Goal: Check status

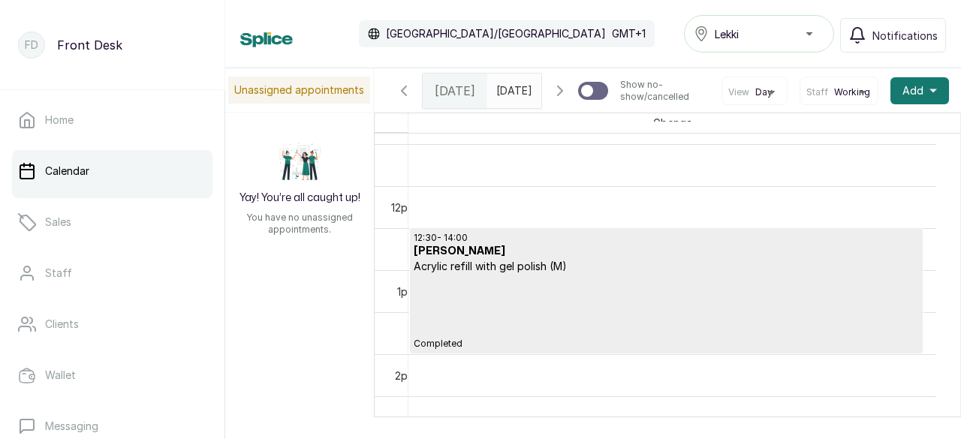
scroll to position [1031, 0]
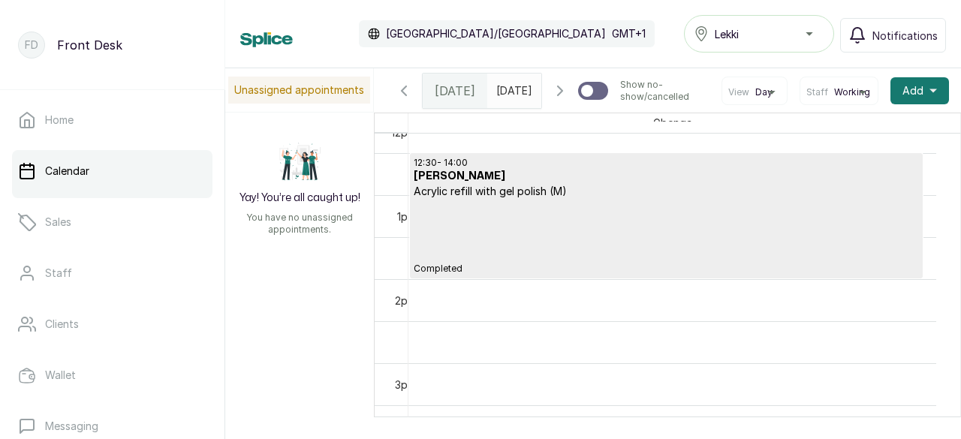
click at [621, 275] on p "Completed" at bounding box center [666, 237] width 505 height 76
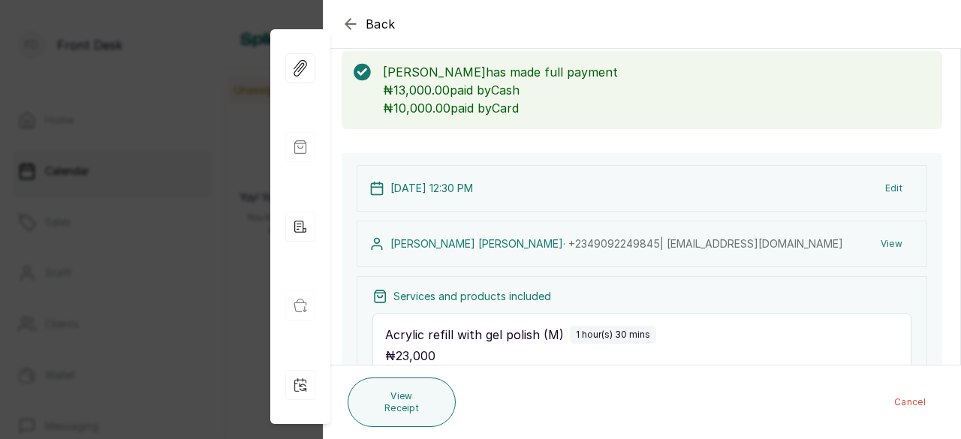
scroll to position [150, 0]
